Goal: Find specific page/section: Find specific page/section

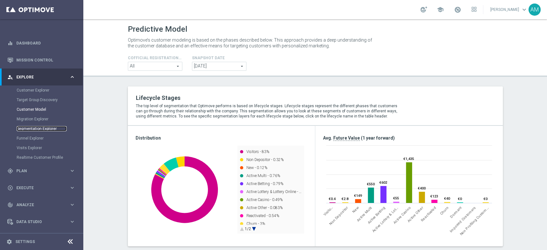
click at [46, 127] on link "Segmentation Explorer" at bounding box center [42, 128] width 50 height 5
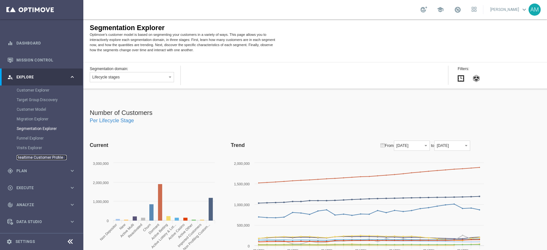
click at [40, 156] on link "Realtime Customer Profile" at bounding box center [42, 157] width 50 height 5
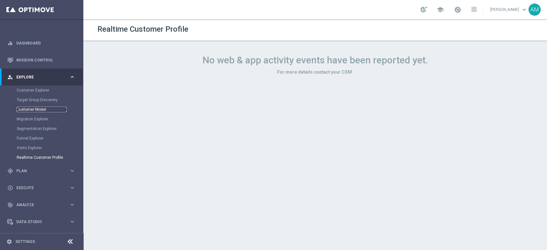
click at [39, 107] on link "Customer Model" at bounding box center [42, 109] width 50 height 5
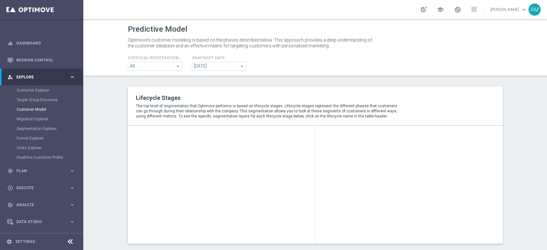
click at [71, 76] on icon "keyboard_arrow_right" at bounding box center [72, 77] width 6 height 6
